Goal: Task Accomplishment & Management: Manage account settings

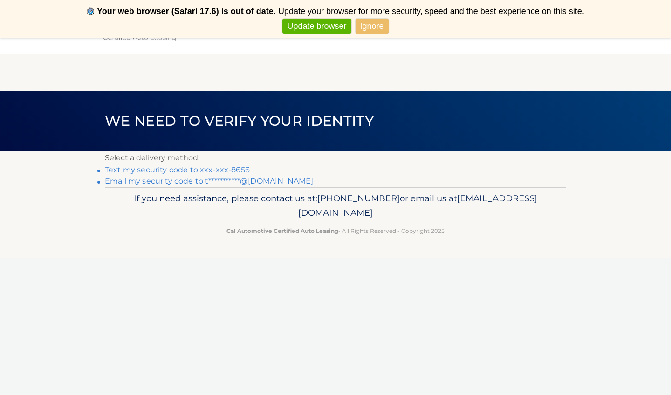
click at [208, 170] on link "Text my security code to xxx-xxx-8656" at bounding box center [177, 169] width 145 height 9
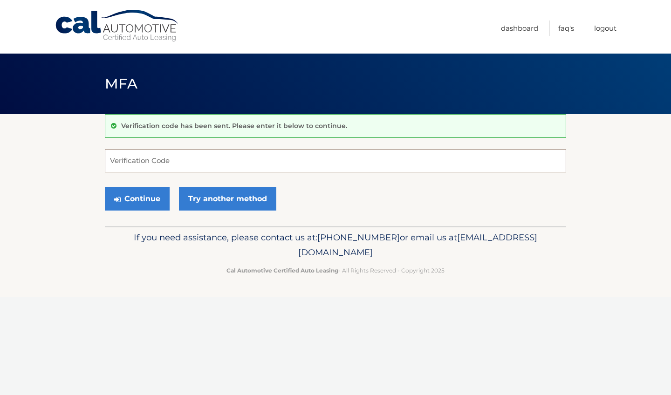
click at [182, 162] on input "Verification Code" at bounding box center [335, 160] width 461 height 23
type input "452776"
click at [137, 198] on button "Continue" at bounding box center [137, 198] width 65 height 23
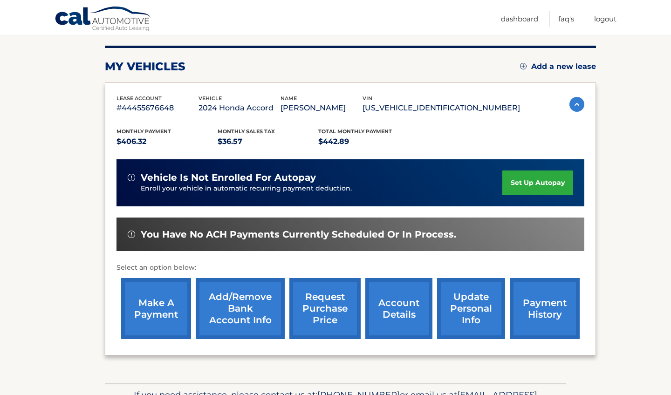
scroll to position [109, 0]
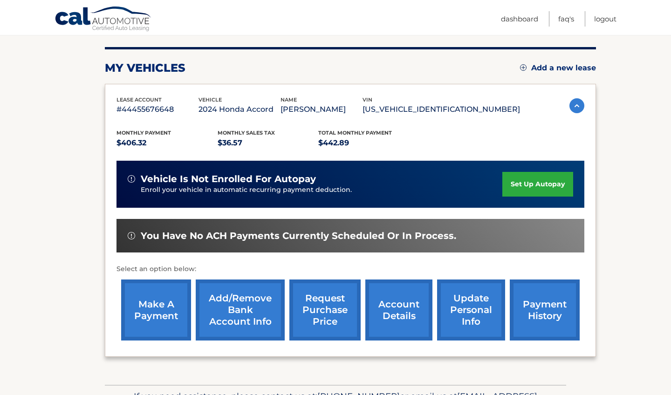
click at [165, 299] on link "make a payment" at bounding box center [156, 309] width 70 height 61
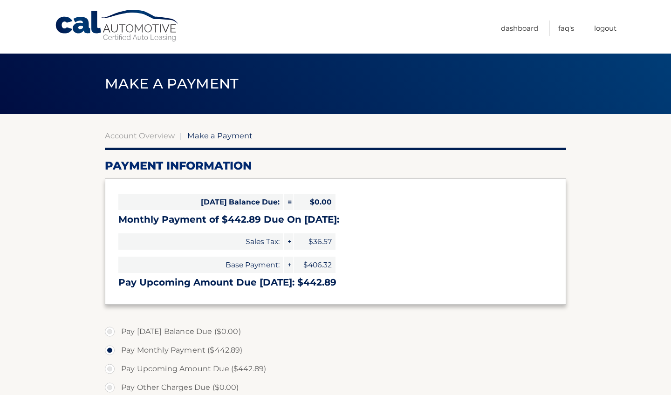
select select "Y2EwYjFlMTEtNjA2Yi00OGNjLThiMDQtNTZlZGZjNGFiYTY3"
